Goal: Information Seeking & Learning: Understand process/instructions

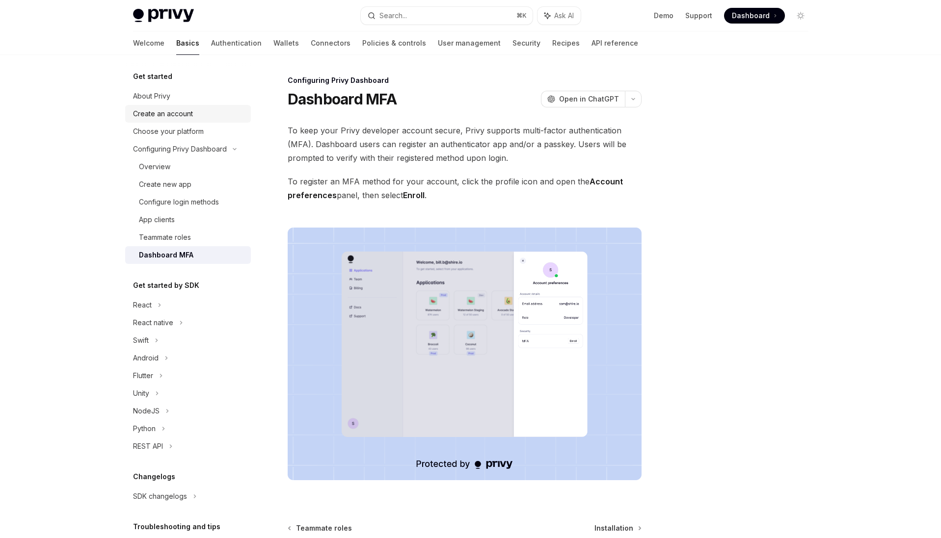
click at [195, 114] on div "Create an account" at bounding box center [189, 114] width 112 height 12
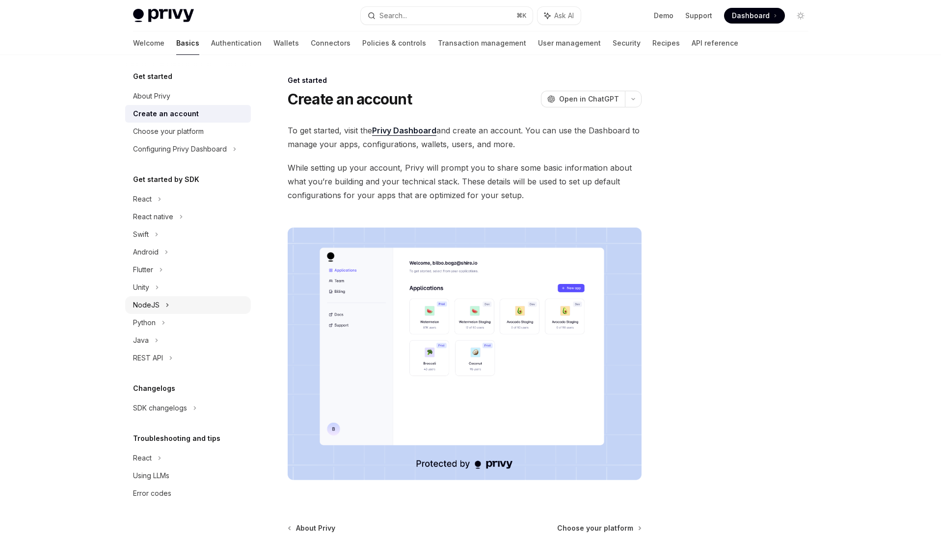
click at [184, 303] on div "NodeJS" at bounding box center [188, 305] width 126 height 18
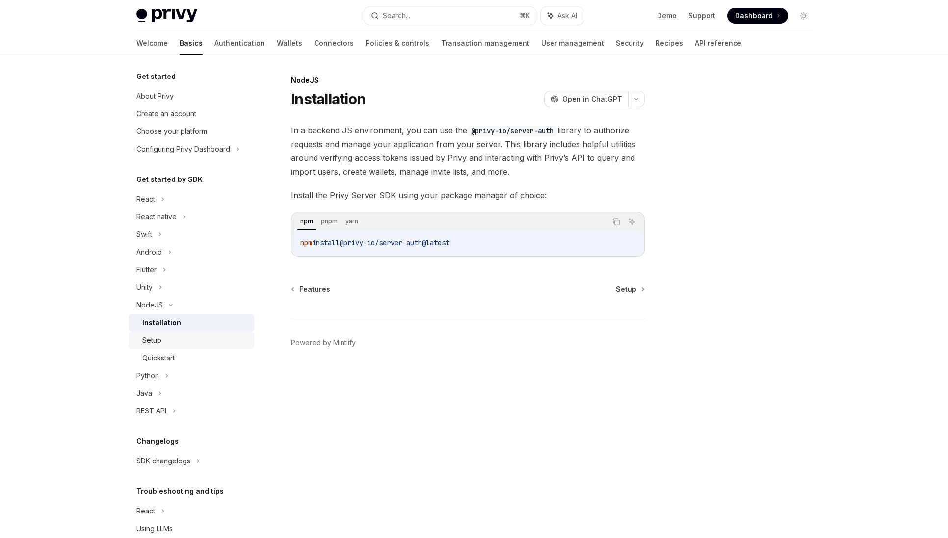
click at [194, 335] on div "Setup" at bounding box center [195, 341] width 106 height 12
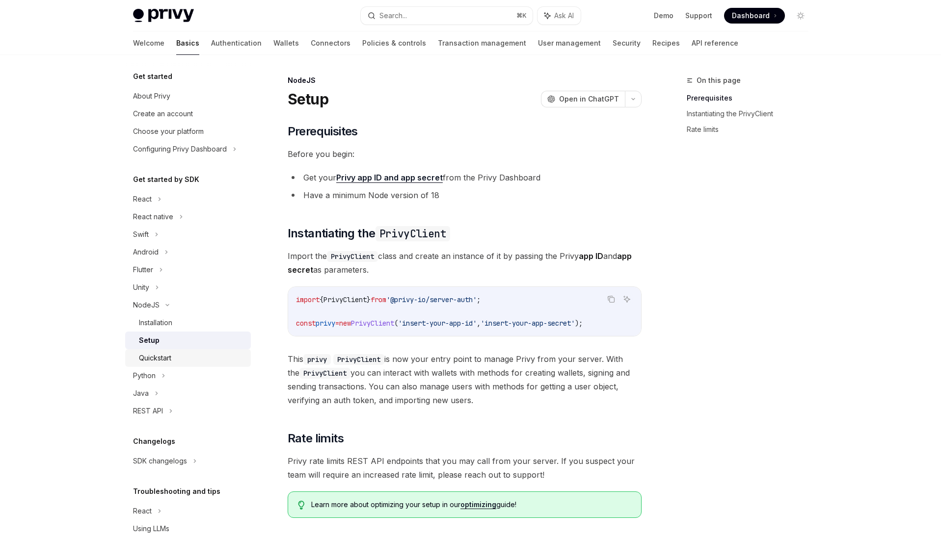
click at [192, 354] on div "Quickstart" at bounding box center [192, 358] width 106 height 12
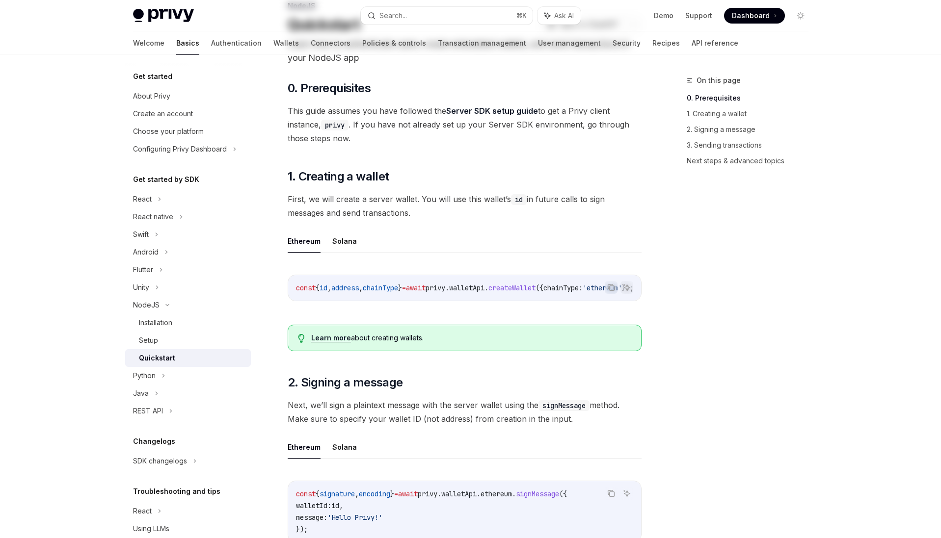
scroll to position [164, 0]
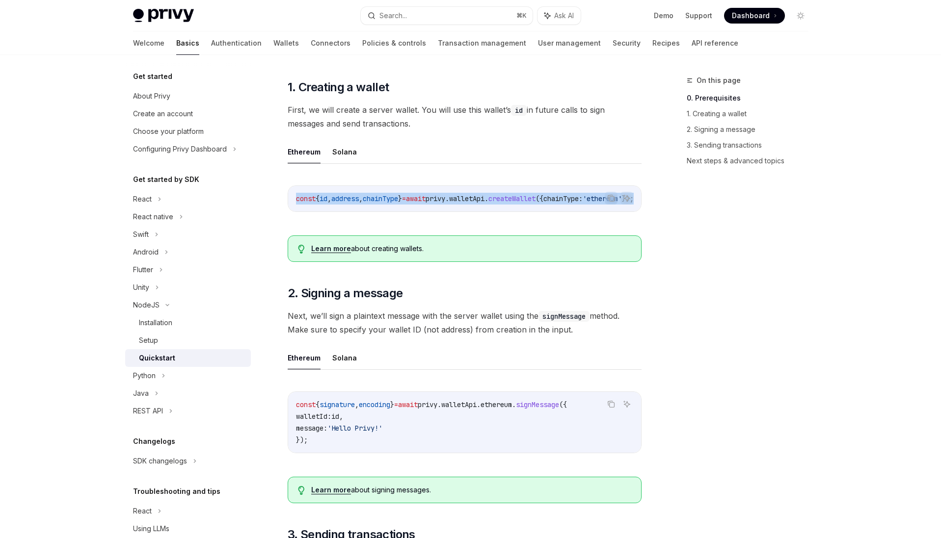
drag, startPoint x: 503, startPoint y: 211, endPoint x: 618, endPoint y: 211, distance: 115.8
click at [618, 211] on div "Copy Ask AI const { id , address , chainType } = await privy . walletApi . crea…" at bounding box center [465, 199] width 354 height 27
click at [534, 201] on span "createWallet" at bounding box center [511, 198] width 47 height 9
click at [343, 157] on button "Solana" at bounding box center [344, 151] width 25 height 23
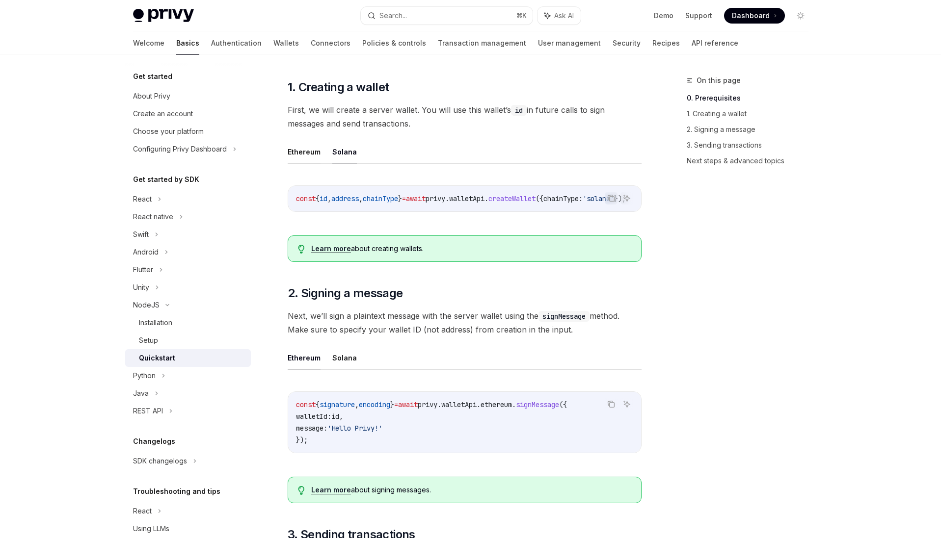
click at [299, 146] on button "Ethereum" at bounding box center [304, 151] width 33 height 23
type textarea "*"
click at [458, 147] on ul "Ethereum Solana" at bounding box center [465, 152] width 354 height 24
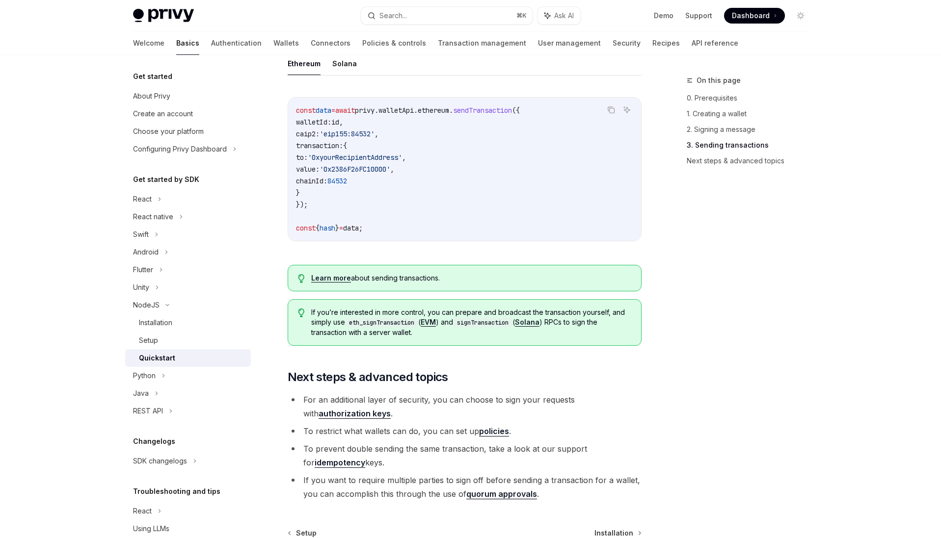
scroll to position [933, 0]
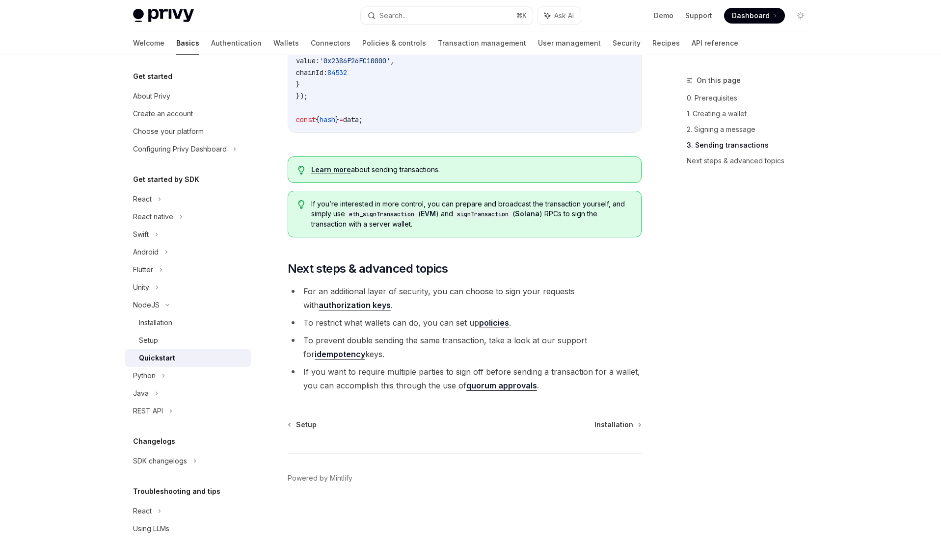
click at [574, 311] on li "For an additional layer of security, you can choose to sign your requests with …" at bounding box center [465, 298] width 354 height 27
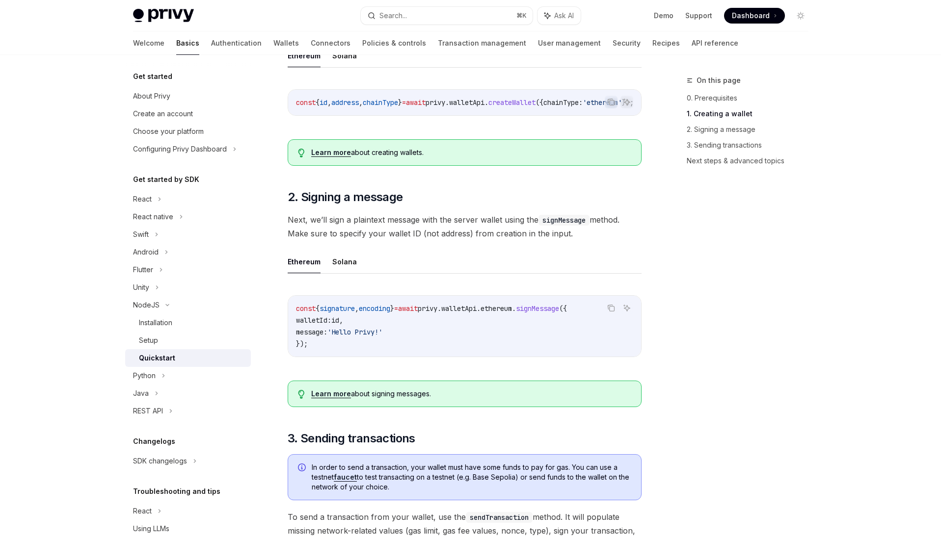
scroll to position [342, 0]
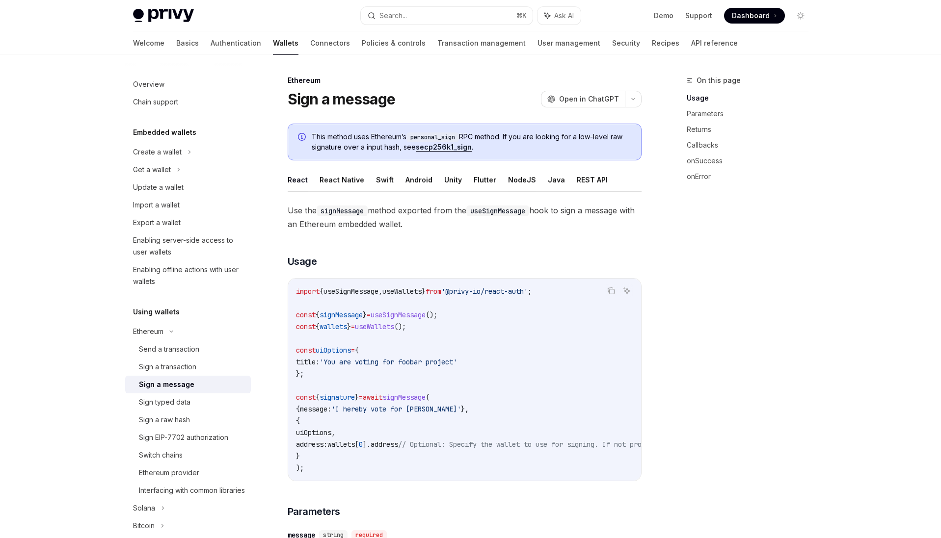
click at [508, 179] on button "NodeJS" at bounding box center [522, 179] width 28 height 23
type textarea "*"
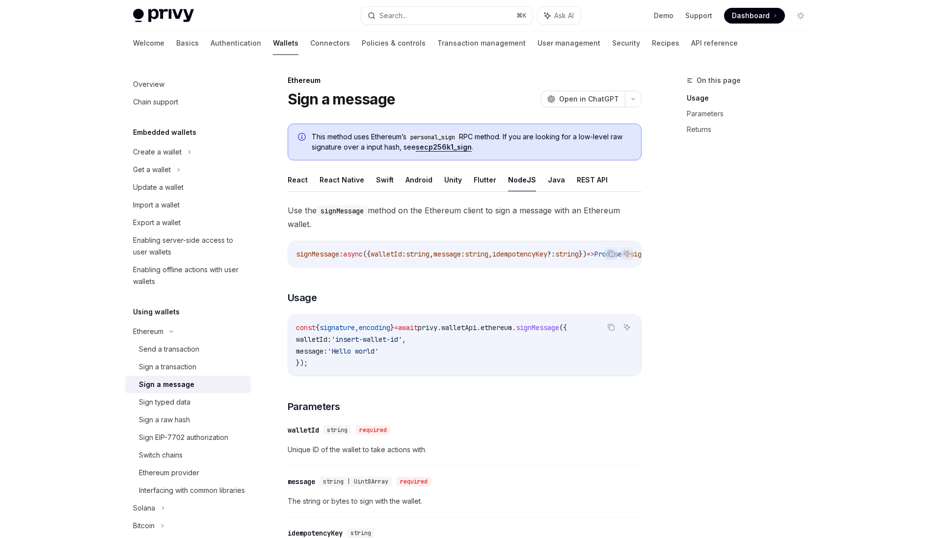
click at [484, 271] on div "Use the signMessage method on the Ethereum client to sign a message with an Eth…" at bounding box center [465, 460] width 354 height 512
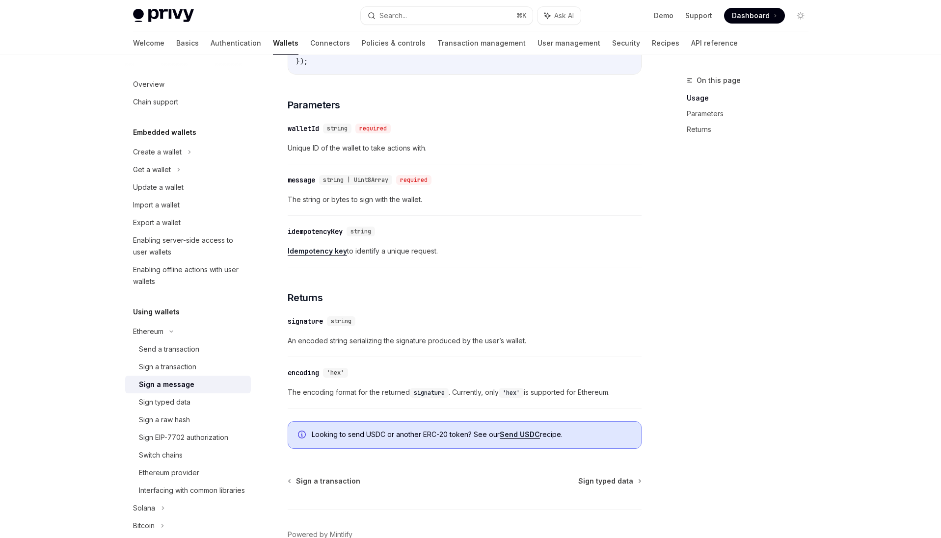
scroll to position [362, 0]
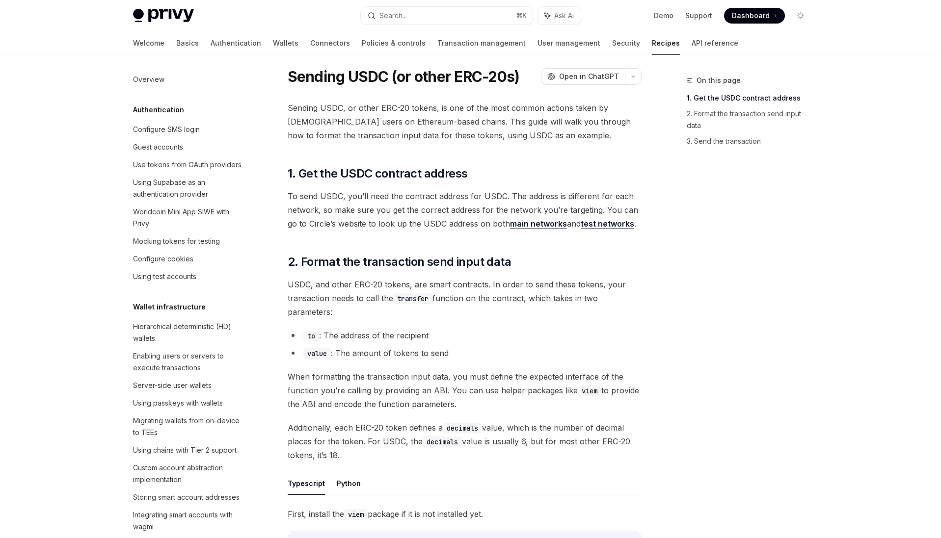
scroll to position [68, 0]
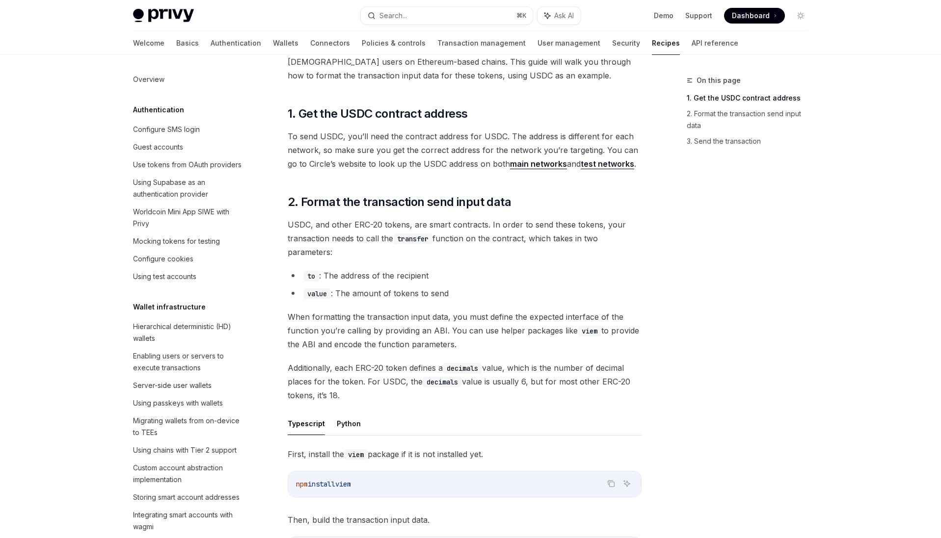
click at [591, 239] on span "USDC, and other ERC-20 tokens, are smart contracts. In order to send these toke…" at bounding box center [465, 238] width 354 height 41
click at [591, 240] on span "USDC, and other ERC-20 tokens, are smart contracts. In order to send these toke…" at bounding box center [465, 238] width 354 height 41
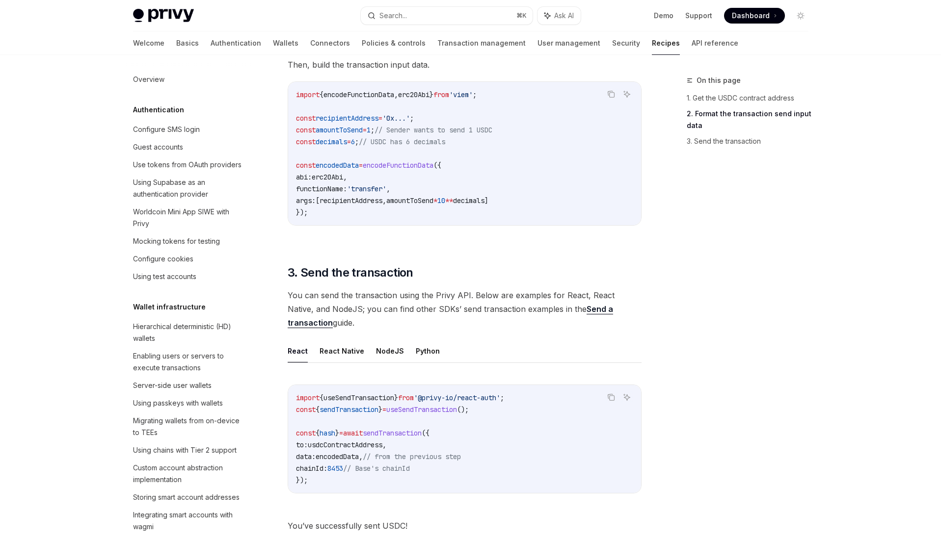
scroll to position [616, 0]
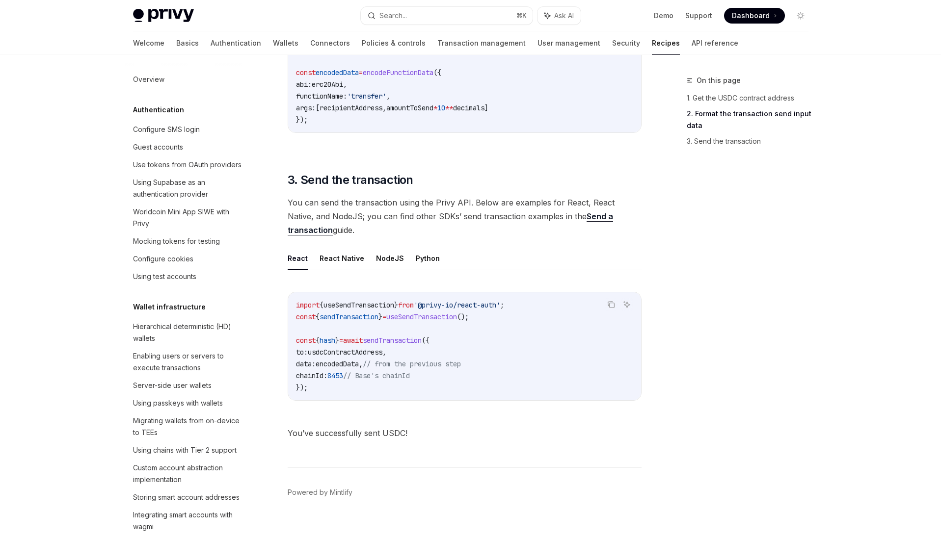
click at [354, 352] on span "usdcContractAddress" at bounding box center [345, 352] width 75 height 9
click at [348, 366] on span "encodedData" at bounding box center [337, 364] width 43 height 9
click at [343, 372] on span "8453" at bounding box center [335, 376] width 16 height 9
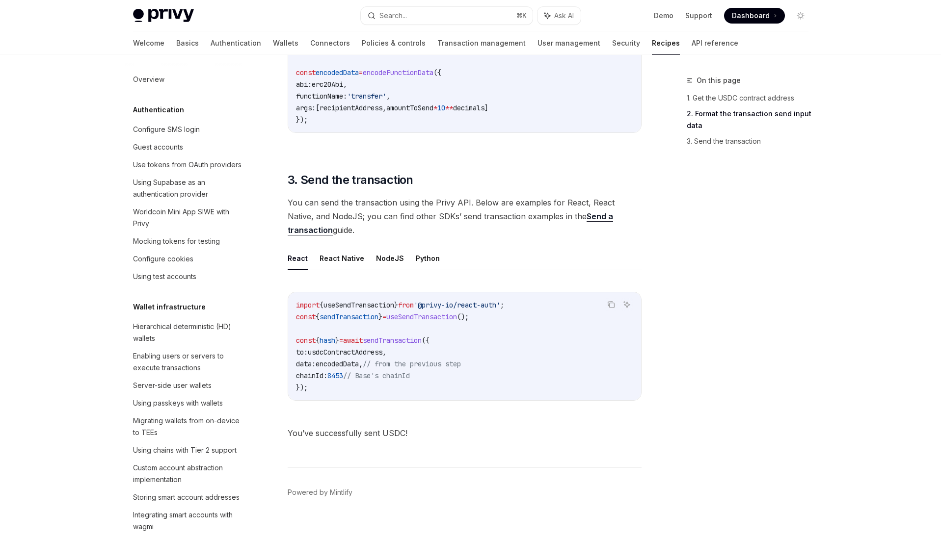
click at [343, 372] on span "8453" at bounding box center [335, 376] width 16 height 9
click at [419, 342] on span "sendTransaction" at bounding box center [392, 340] width 59 height 9
click at [442, 317] on span "useSendTransaction" at bounding box center [421, 317] width 71 height 9
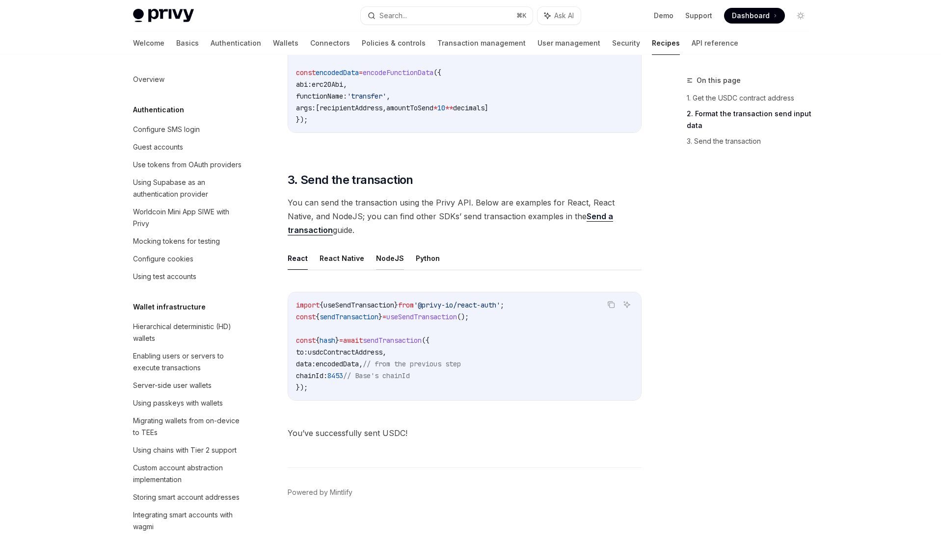
click at [391, 262] on button "NodeJS" at bounding box center [390, 258] width 28 height 23
type textarea "*"
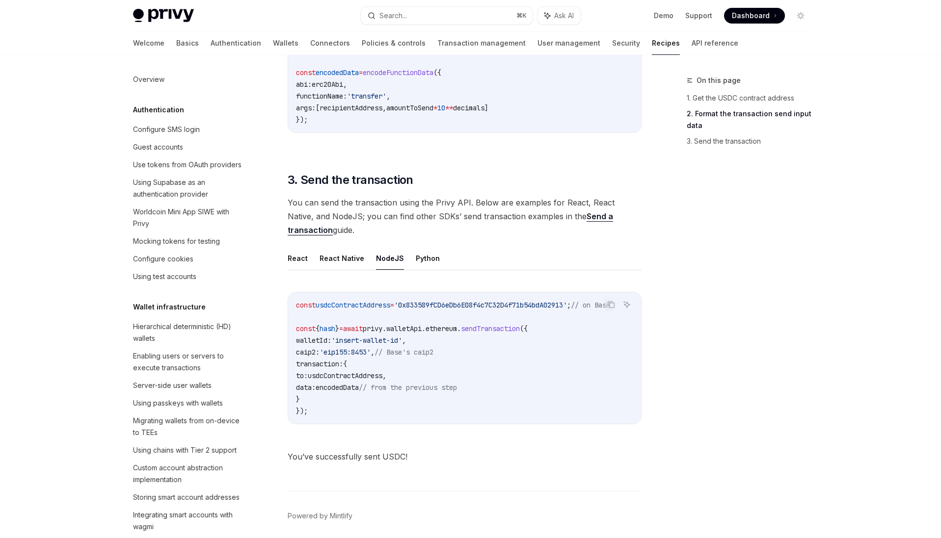
click at [531, 280] on div "React React Native NodeJS Python Copy Ask AI const usdcContractAddress = '0x833…" at bounding box center [465, 343] width 354 height 193
click at [444, 284] on div "Copy Ask AI const usdcContractAddress = '0x833589fCD6eDb6E08f4c7C32D4f71b54bdA0…" at bounding box center [465, 361] width 354 height 158
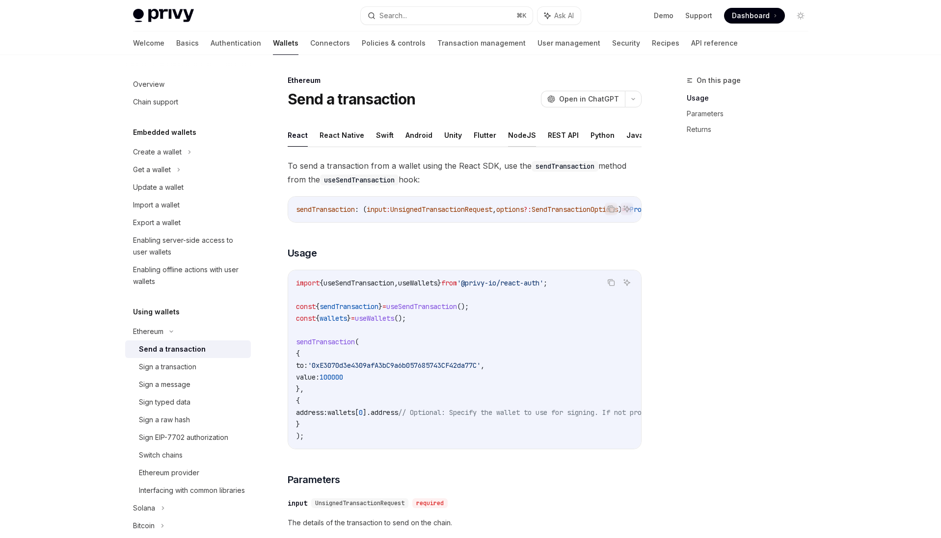
click at [515, 137] on button "NodeJS" at bounding box center [522, 135] width 28 height 23
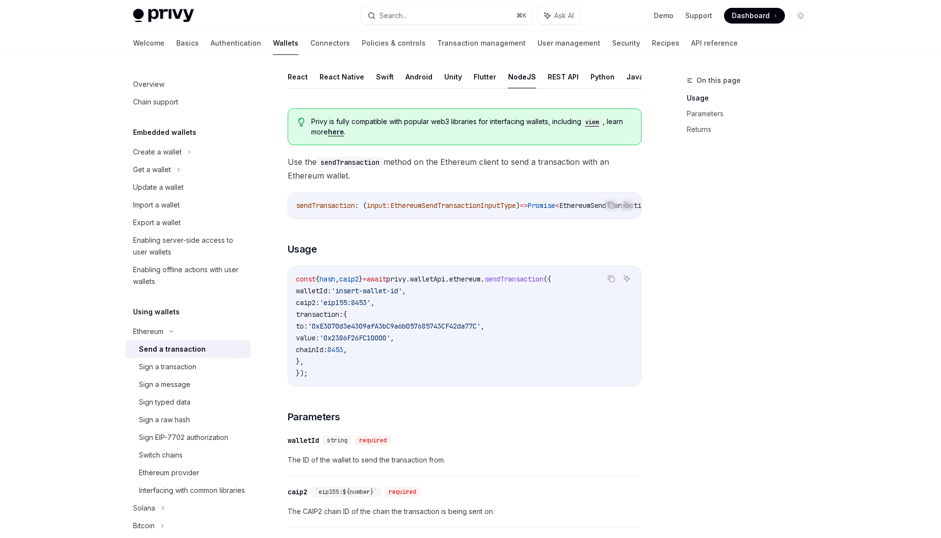
scroll to position [71, 0]
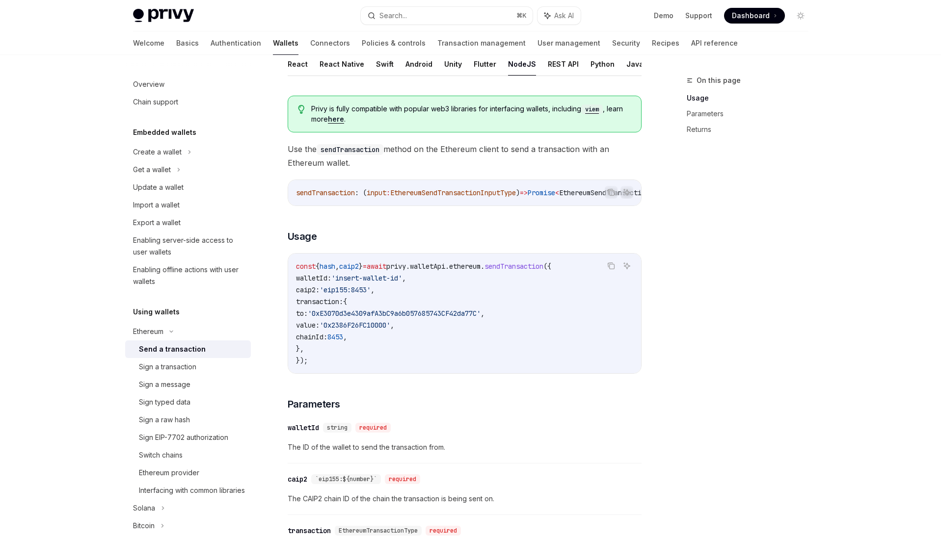
click at [331, 283] on span "walletId:" at bounding box center [313, 278] width 35 height 9
click at [475, 243] on h3 "​ Usage" at bounding box center [465, 237] width 354 height 14
click at [331, 283] on span "walletId:" at bounding box center [313, 278] width 35 height 9
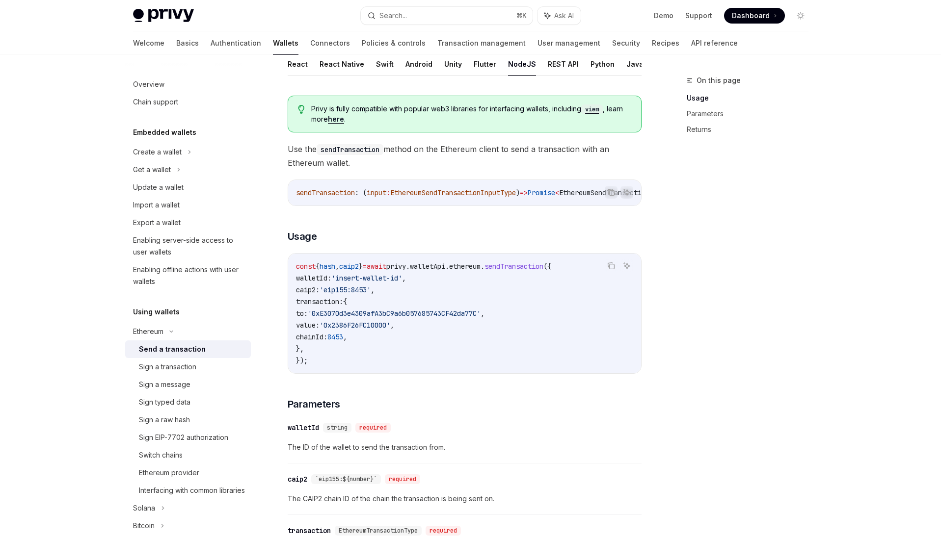
click at [331, 283] on span "walletId:" at bounding box center [313, 278] width 35 height 9
click at [320, 294] on span "caip2:" at bounding box center [308, 290] width 24 height 9
click at [390, 240] on h3 "​ Usage" at bounding box center [465, 237] width 354 height 14
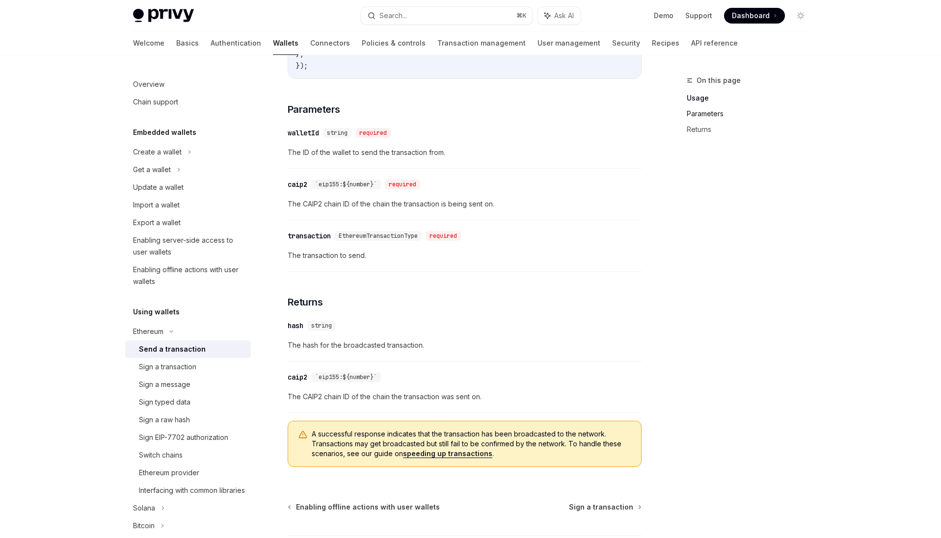
scroll to position [349, 0]
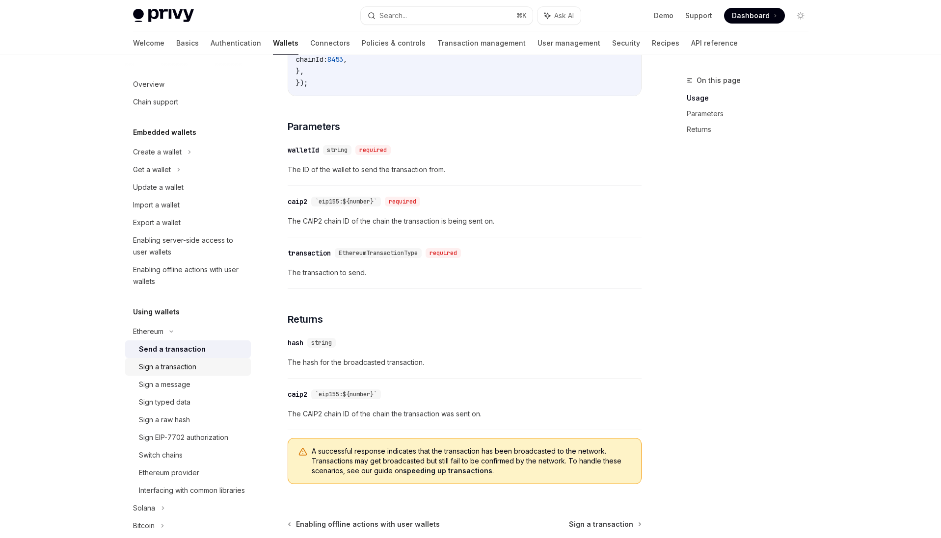
click at [176, 366] on div "Sign a transaction" at bounding box center [167, 367] width 57 height 12
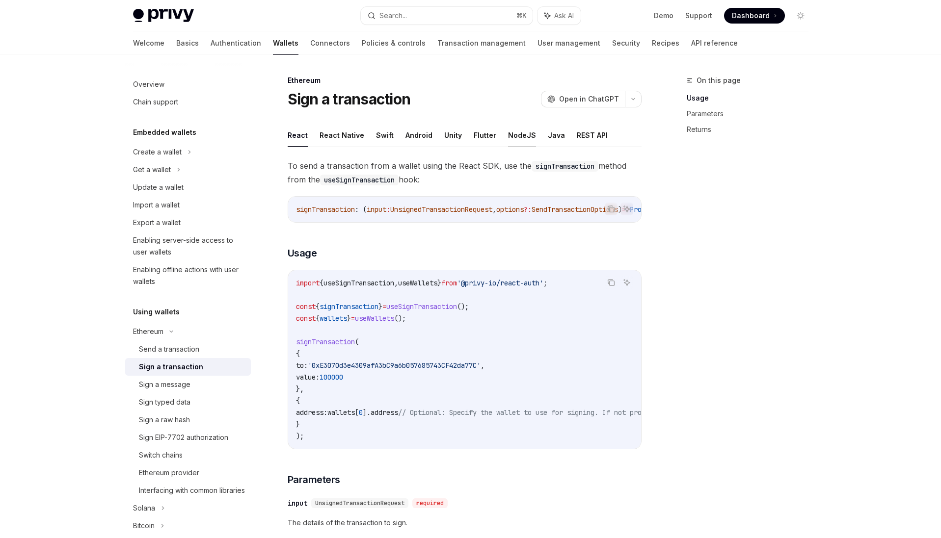
click at [521, 135] on button "NodeJS" at bounding box center [522, 135] width 28 height 23
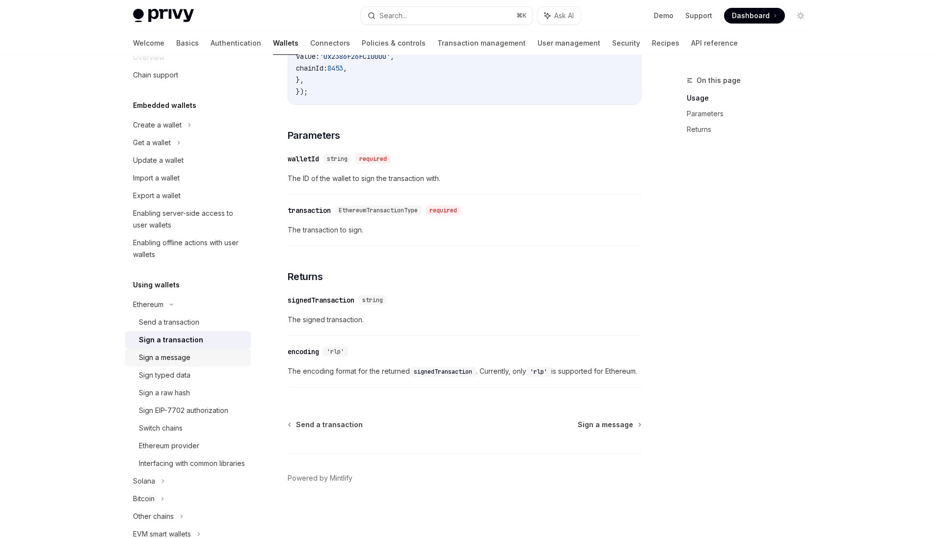
scroll to position [61, 0]
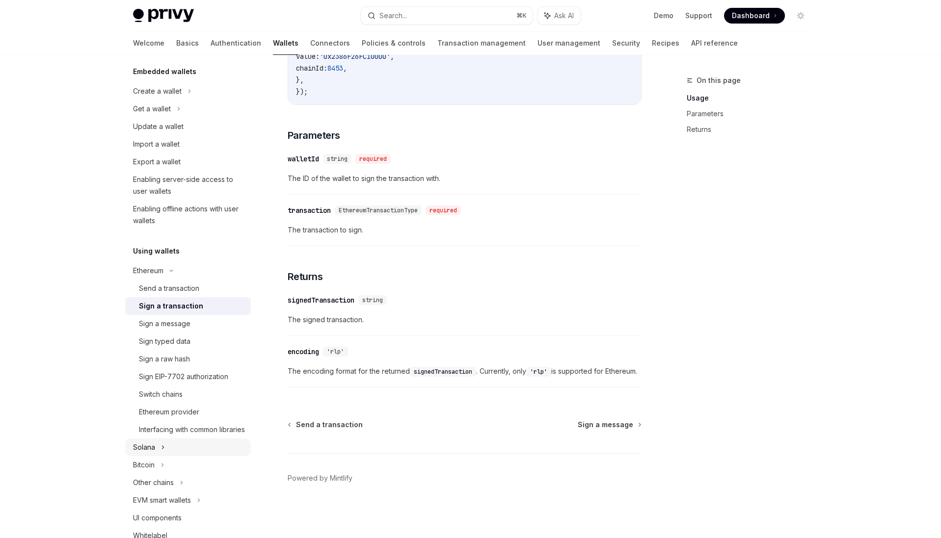
click at [187, 118] on div "Solana" at bounding box center [188, 109] width 126 height 18
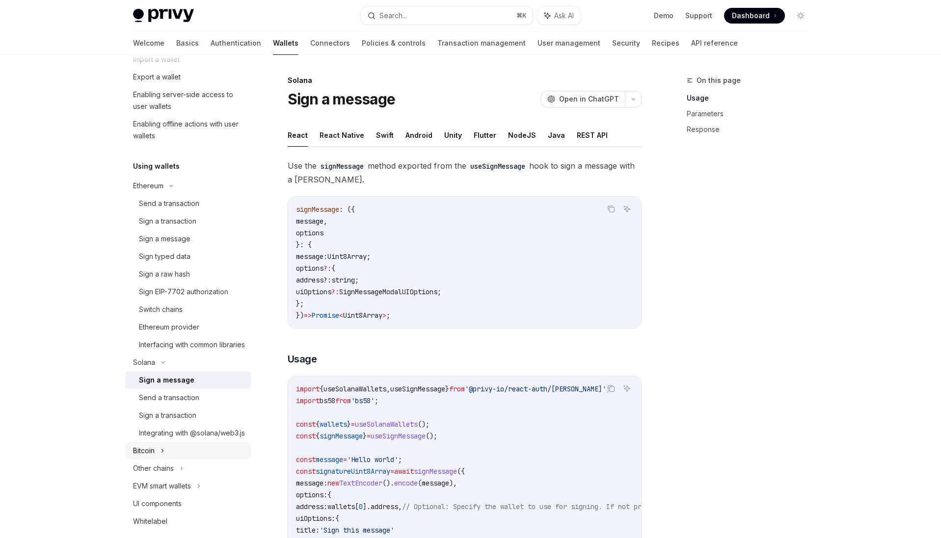
scroll to position [235, 0]
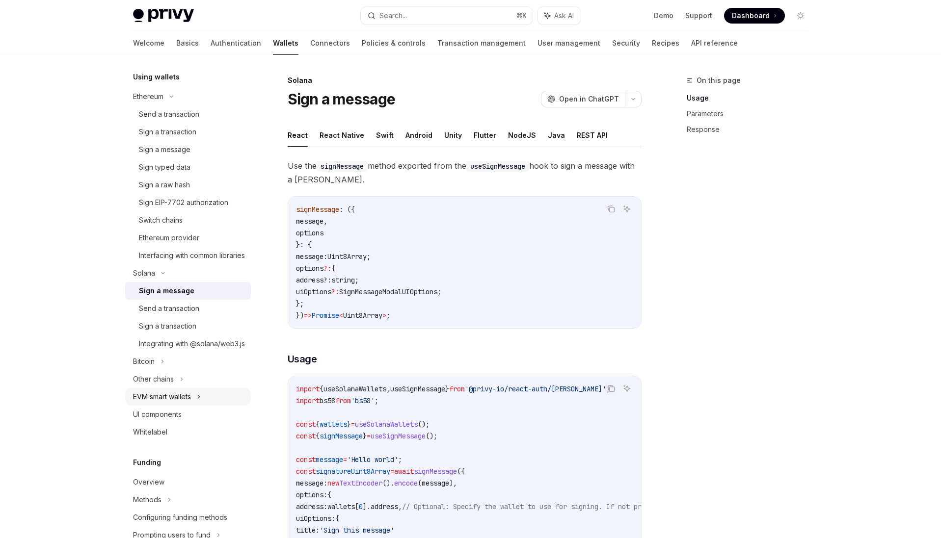
click at [208, 406] on div "EVM smart wallets" at bounding box center [188, 397] width 126 height 18
type textarea "*"
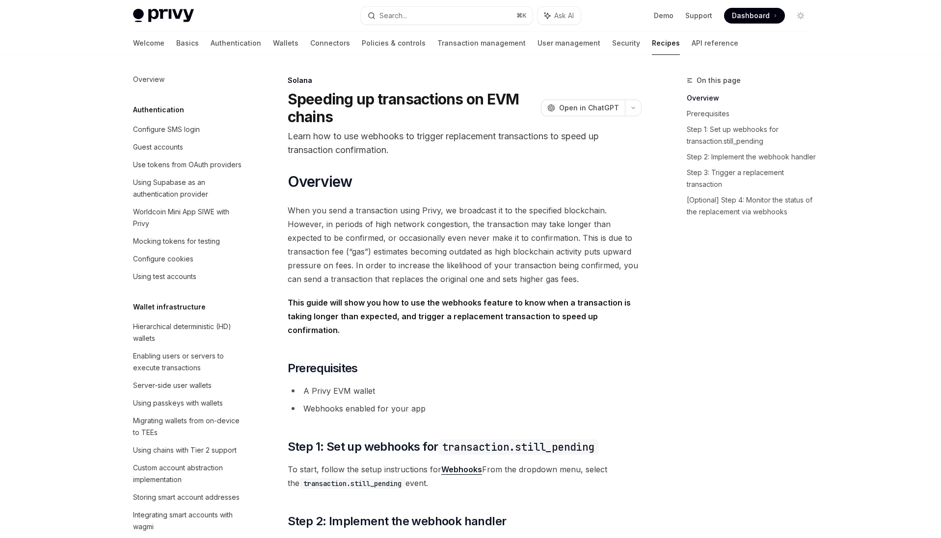
scroll to position [1254, 0]
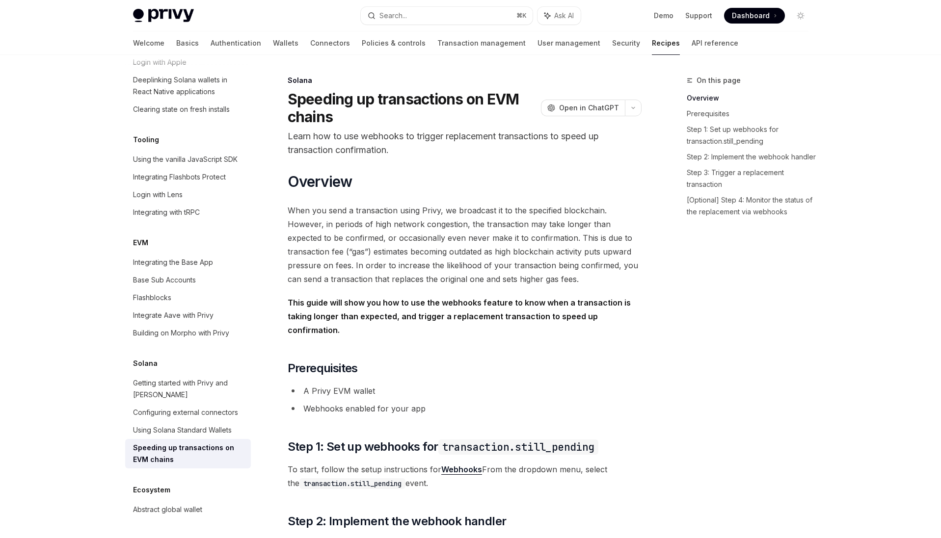
click at [426, 251] on span "When you send a transaction using Privy, we broadcast it to the specified block…" at bounding box center [465, 245] width 354 height 82
drag, startPoint x: 426, startPoint y: 251, endPoint x: 619, endPoint y: 250, distance: 193.4
click at [619, 250] on span "When you send a transaction using Privy, we broadcast it to the specified block…" at bounding box center [465, 245] width 354 height 82
click at [376, 266] on span "When you send a transaction using Privy, we broadcast it to the specified block…" at bounding box center [465, 245] width 354 height 82
drag, startPoint x: 376, startPoint y: 266, endPoint x: 584, endPoint y: 256, distance: 207.9
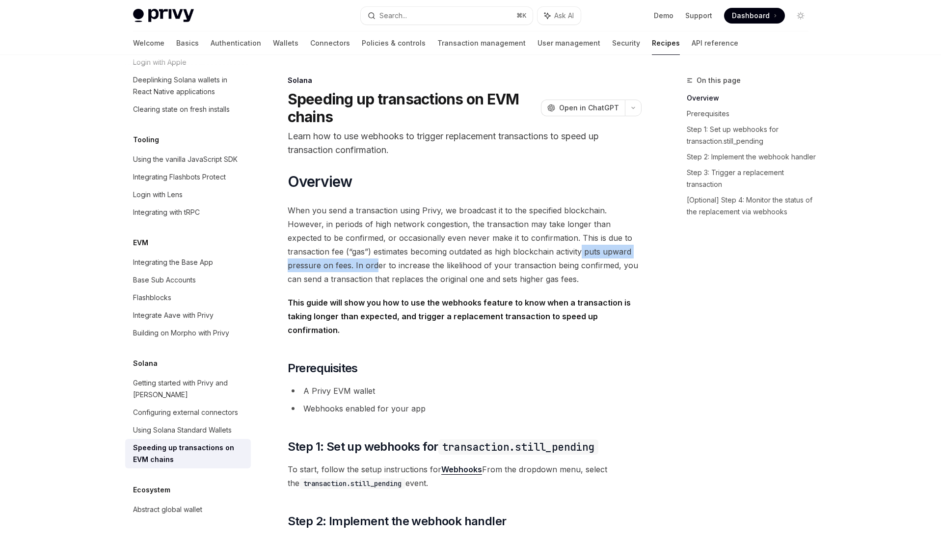
click at [584, 256] on span "When you send a transaction using Privy, we broadcast it to the specified block…" at bounding box center [465, 245] width 354 height 82
click at [375, 282] on span "When you send a transaction using Privy, we broadcast it to the specified block…" at bounding box center [465, 245] width 354 height 82
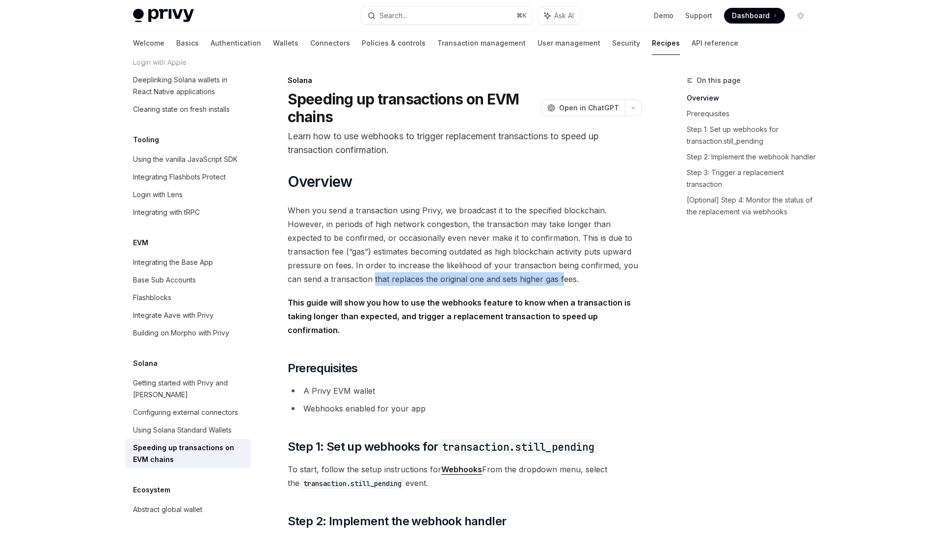
drag, startPoint x: 375, startPoint y: 282, endPoint x: 561, endPoint y: 276, distance: 186.1
click at [561, 276] on span "When you send a transaction using Privy, we broadcast it to the specified block…" at bounding box center [465, 245] width 354 height 82
click at [565, 277] on span "When you send a transaction using Privy, we broadcast it to the specified block…" at bounding box center [465, 245] width 354 height 82
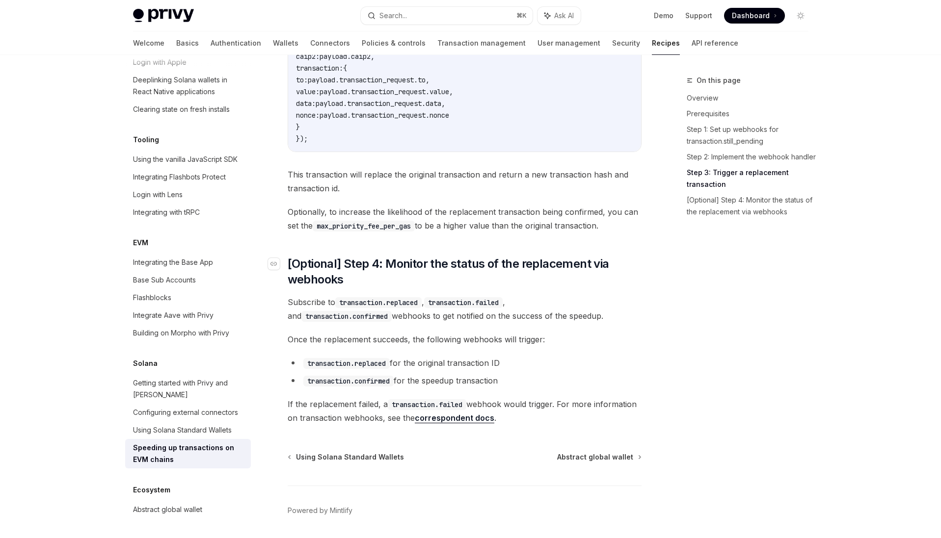
scroll to position [1023, 0]
